Goal: Information Seeking & Learning: Learn about a topic

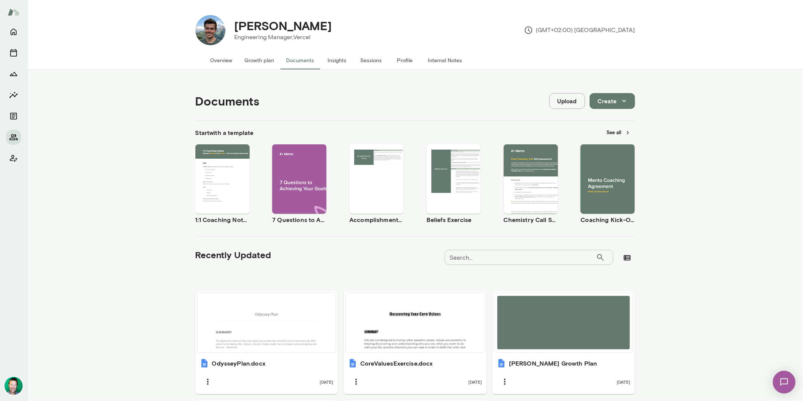
click at [221, 59] on button "Overview" at bounding box center [221, 60] width 34 height 18
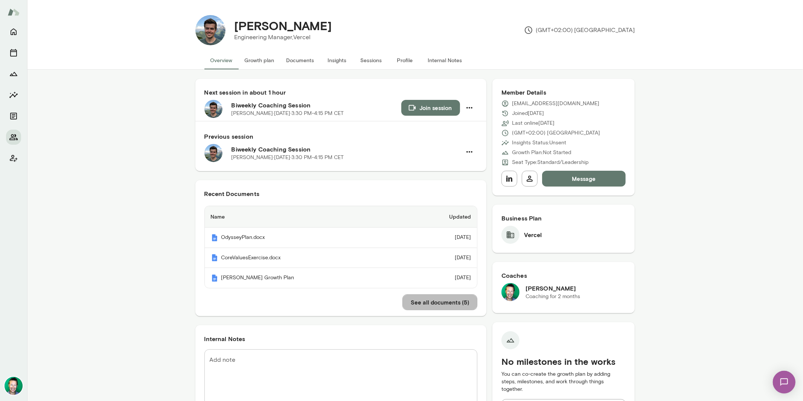
click at [427, 303] on button "See all documents ( 5 )" at bounding box center [440, 302] width 75 height 16
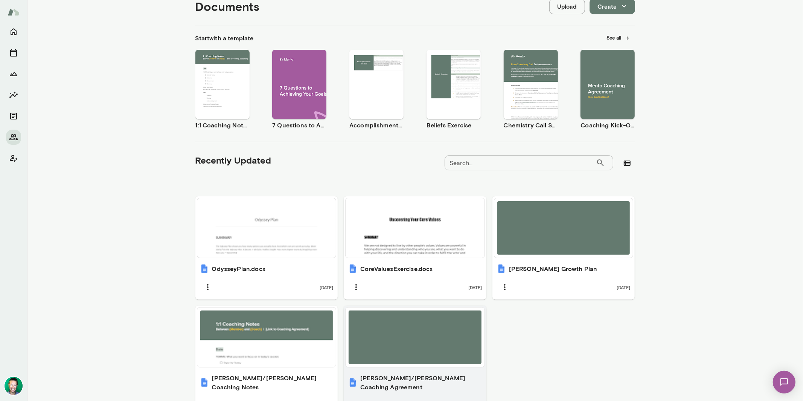
scroll to position [138, 0]
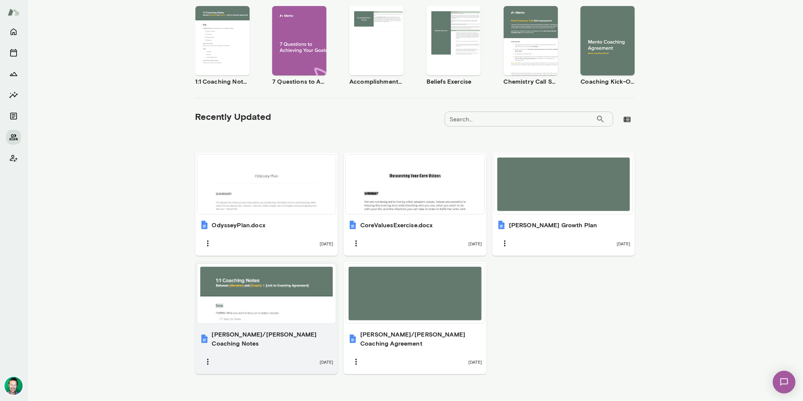
click at [246, 316] on div at bounding box center [266, 293] width 133 height 53
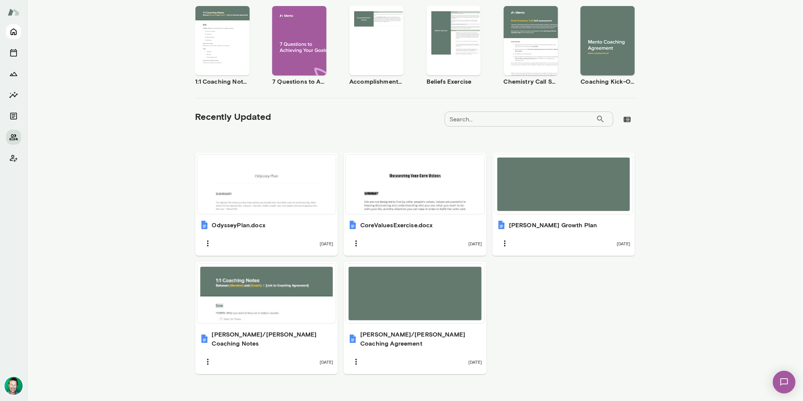
click at [15, 32] on icon "Home" at bounding box center [13, 31] width 9 height 9
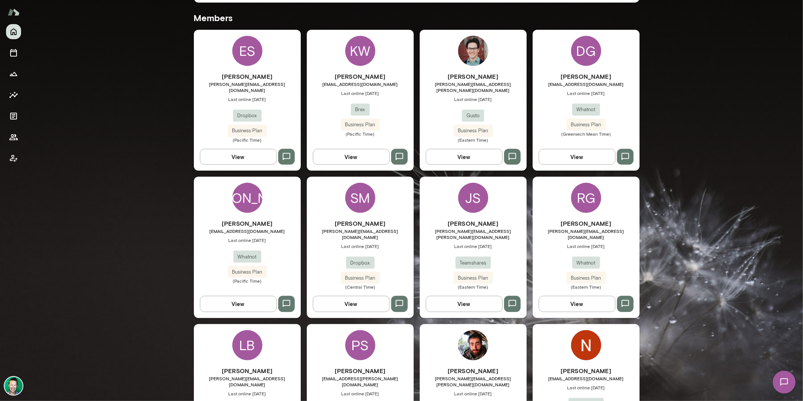
scroll to position [229, 0]
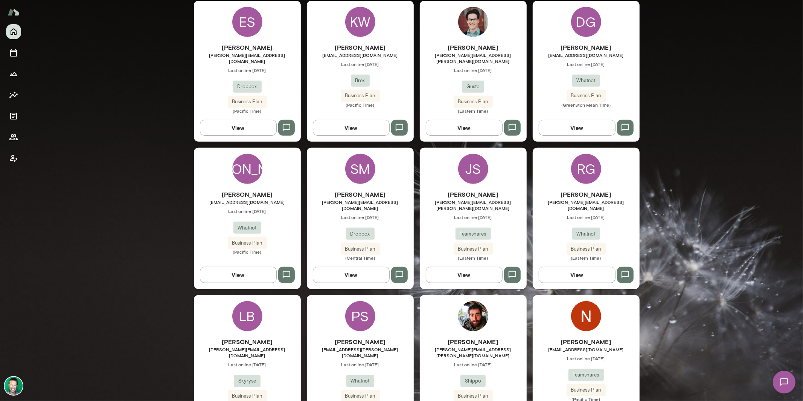
click at [242, 267] on button "View" at bounding box center [238, 275] width 77 height 16
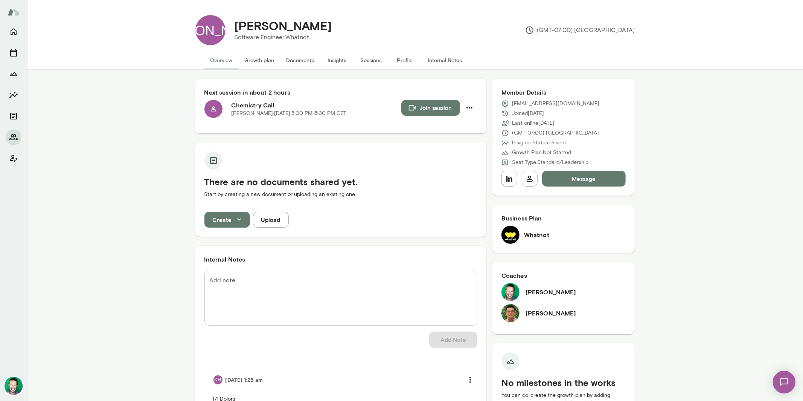
click at [371, 59] on button "Sessions" at bounding box center [371, 60] width 34 height 18
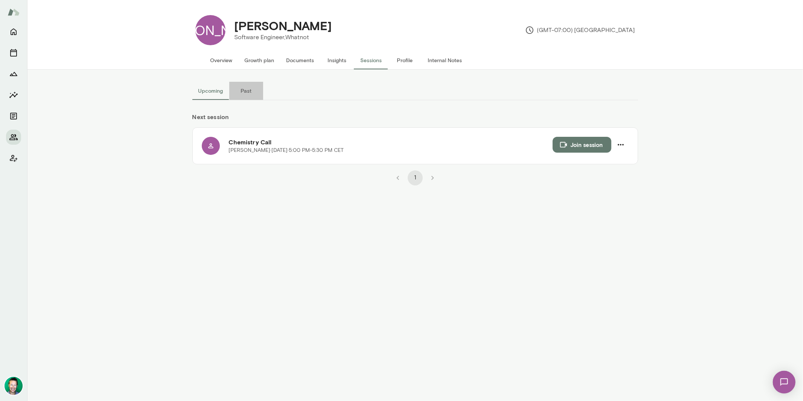
click at [244, 88] on button "Past" at bounding box center [246, 91] width 34 height 18
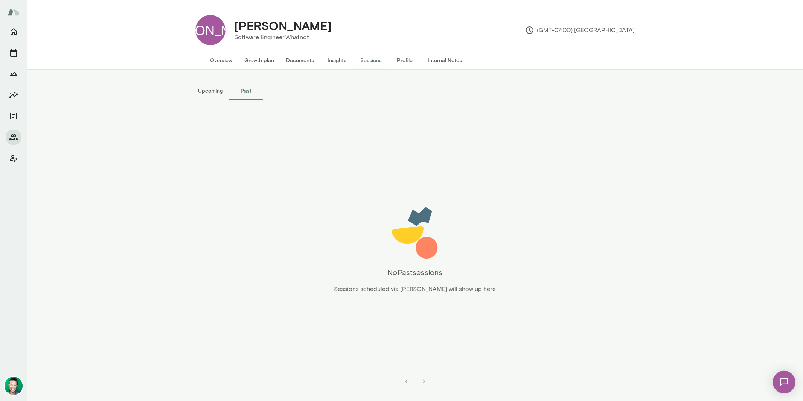
click at [214, 92] on button "Upcoming" at bounding box center [210, 91] width 37 height 18
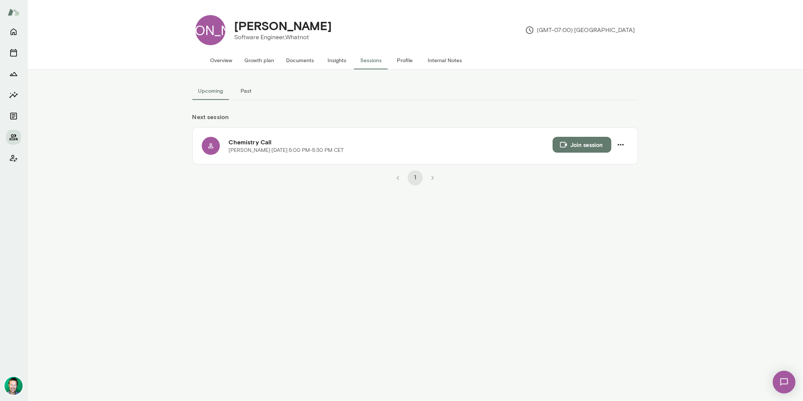
click at [221, 61] on button "Overview" at bounding box center [221, 60] width 34 height 18
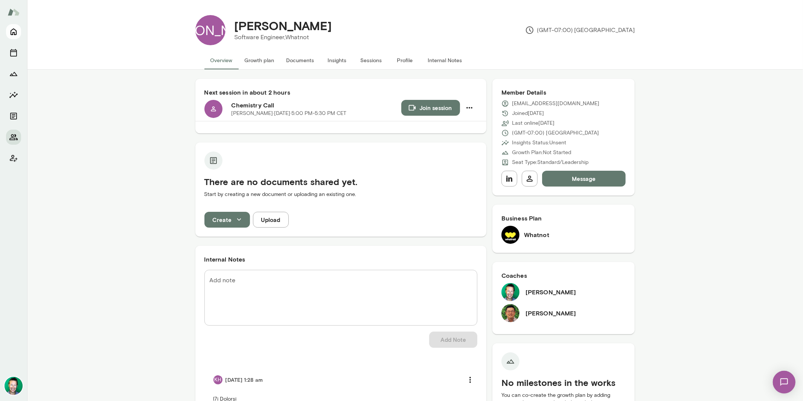
click at [11, 34] on icon "Home" at bounding box center [14, 32] width 6 height 7
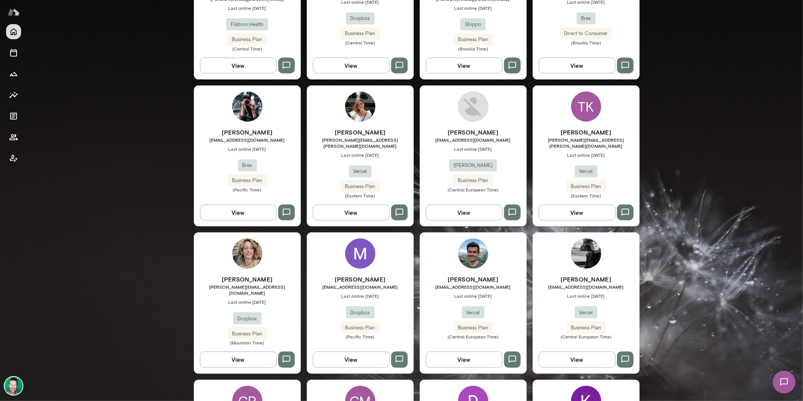
scroll to position [739, 0]
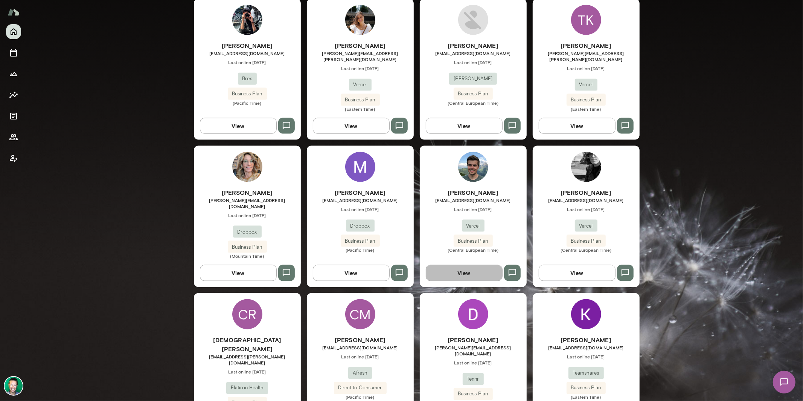
click at [447, 265] on button "View" at bounding box center [464, 273] width 77 height 16
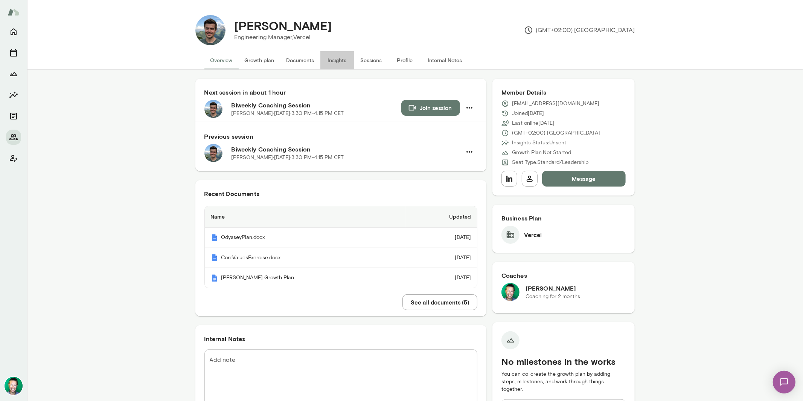
click at [338, 58] on button "Insights" at bounding box center [337, 60] width 34 height 18
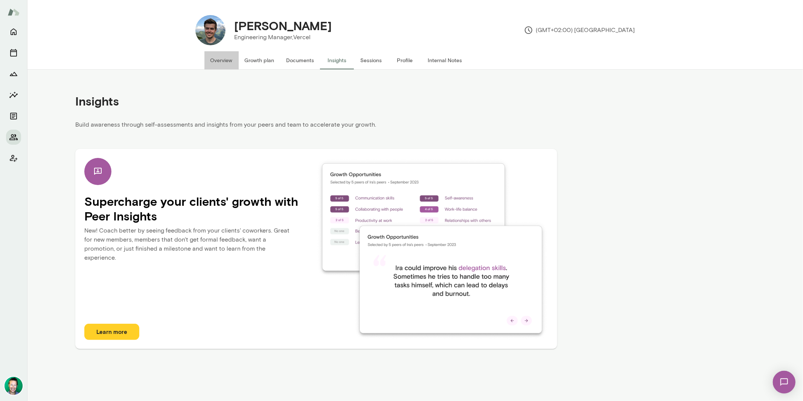
click at [229, 55] on button "Overview" at bounding box center [221, 60] width 34 height 18
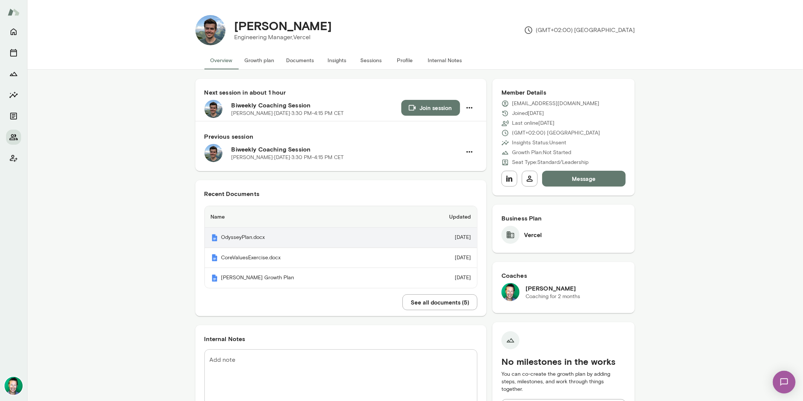
click at [302, 244] on th "OdysseyPlan.docx" at bounding box center [305, 237] width 201 height 20
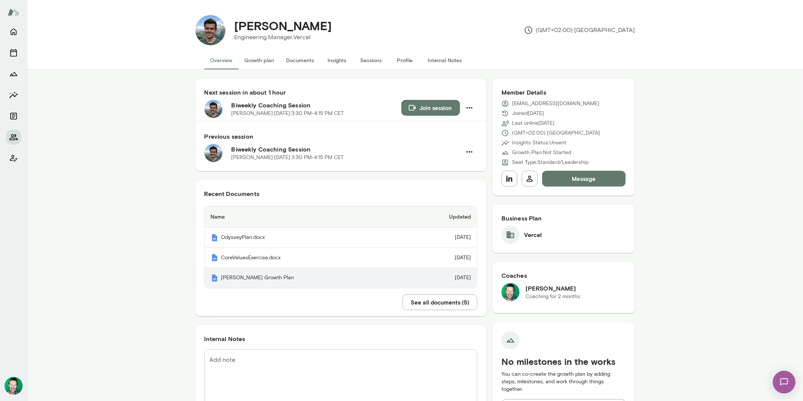
click at [300, 277] on th "[PERSON_NAME] Growth Plan" at bounding box center [305, 278] width 201 height 20
